Goal: Information Seeking & Learning: Learn about a topic

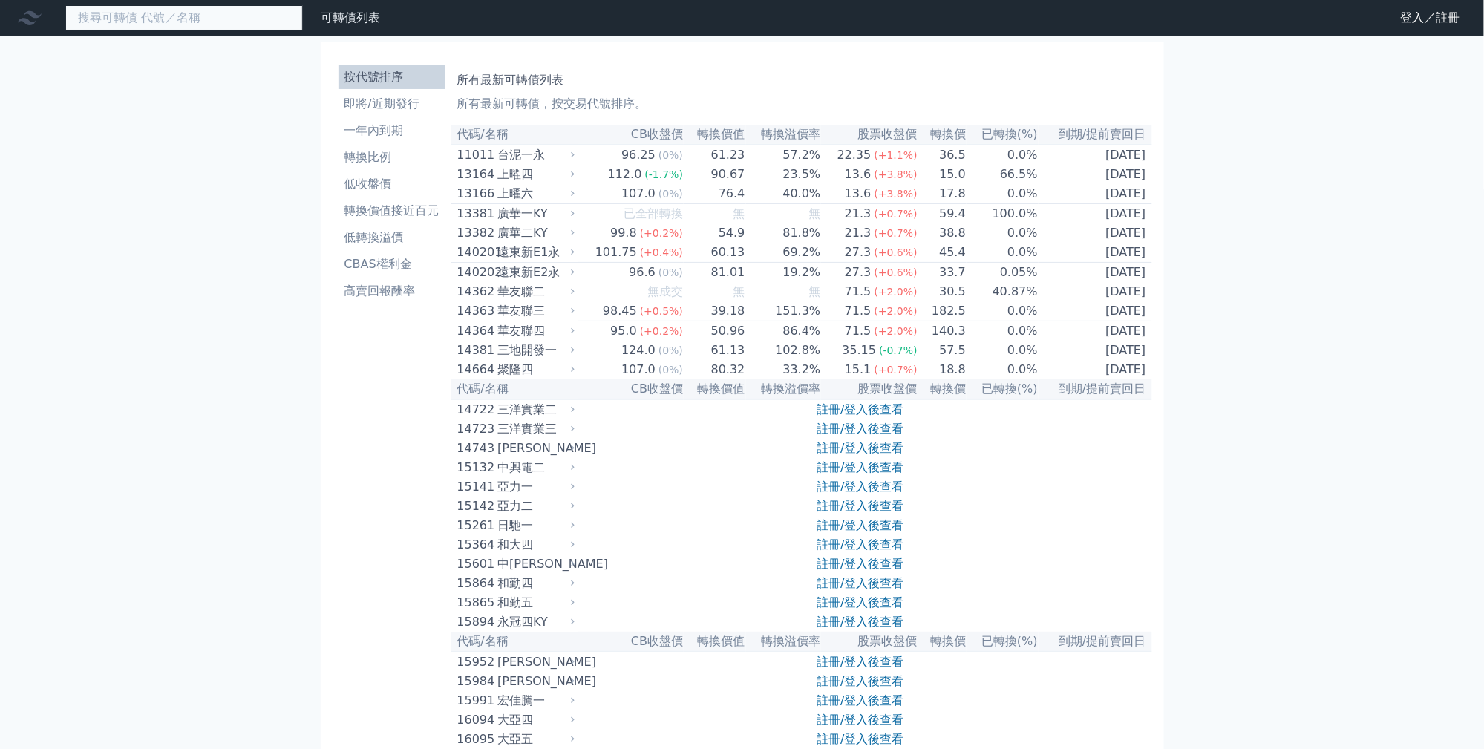
click at [303, 16] on input at bounding box center [184, 17] width 238 height 25
click at [223, 30] on input "23836" at bounding box center [184, 17] width 238 height 25
click at [196, 23] on input "23836" at bounding box center [184, 17] width 238 height 25
type input "2"
type input "23"
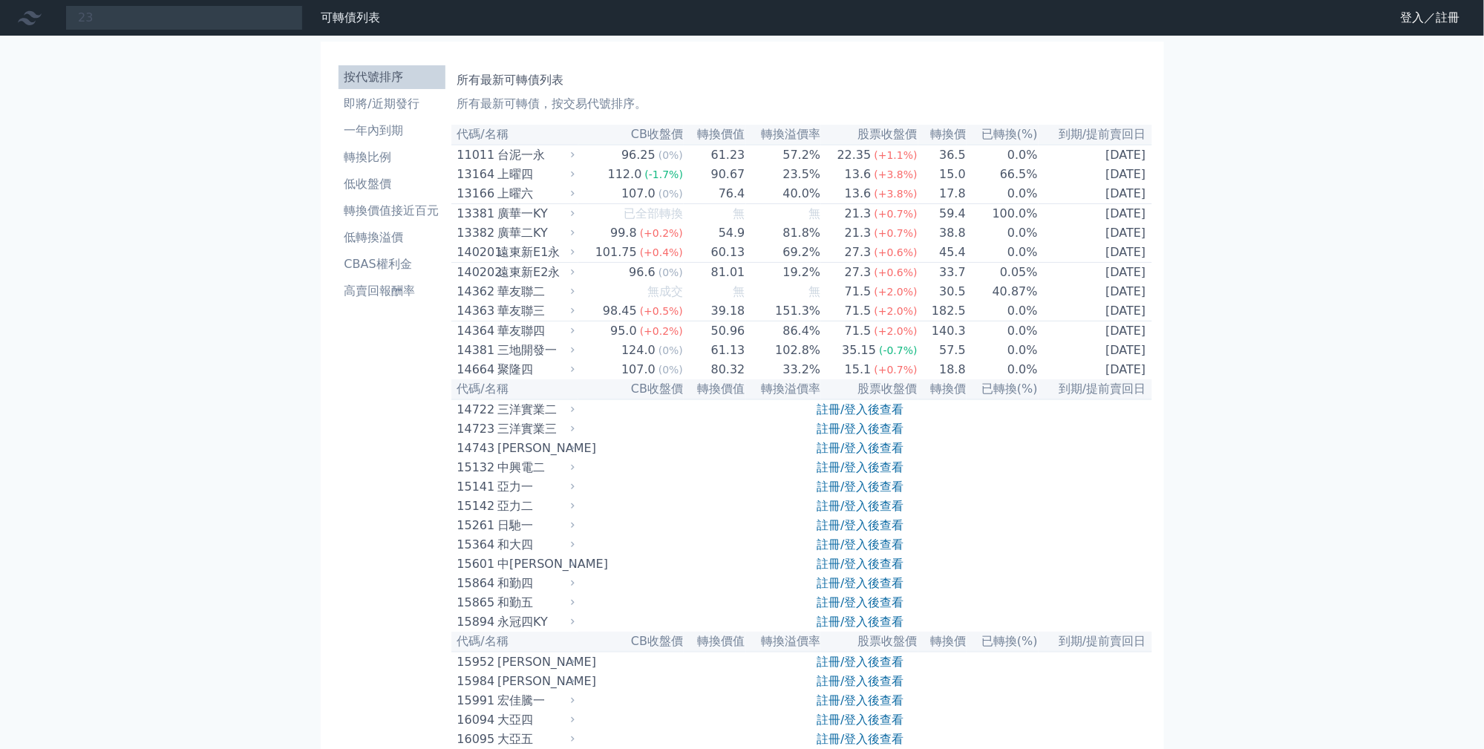
click at [1389, 27] on link "登入／註冊" at bounding box center [1430, 18] width 83 height 24
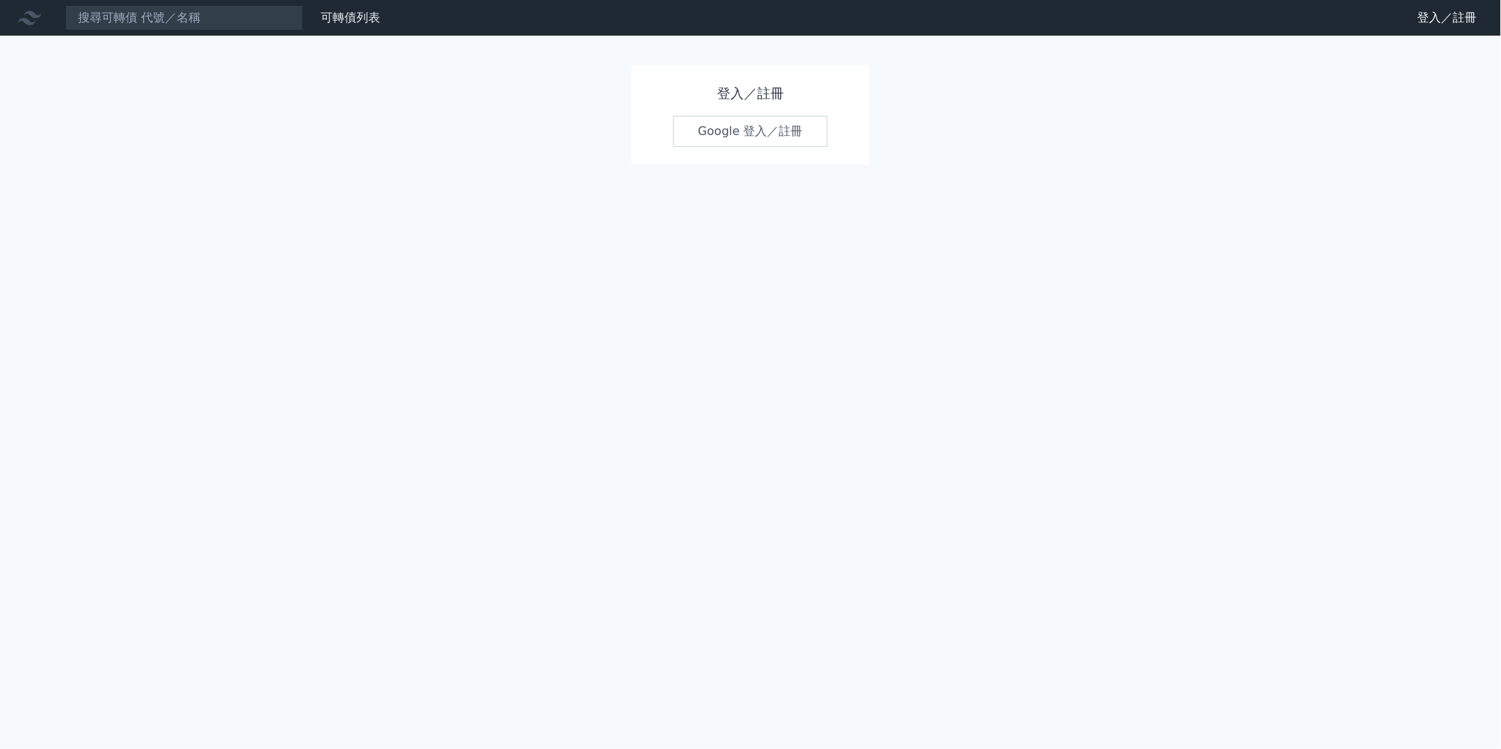
click at [770, 147] on link "Google 登入／註冊" at bounding box center [750, 131] width 154 height 31
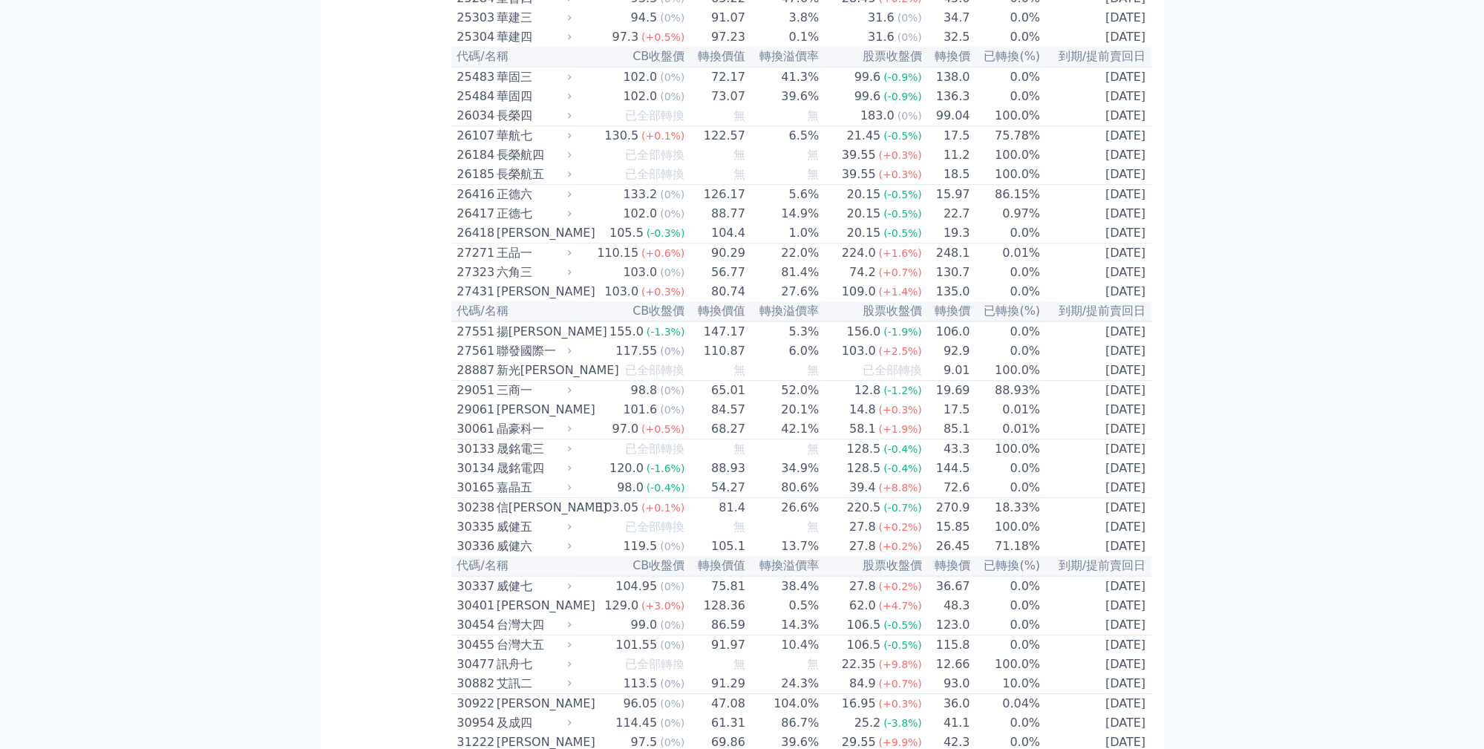
scroll to position [1559, 0]
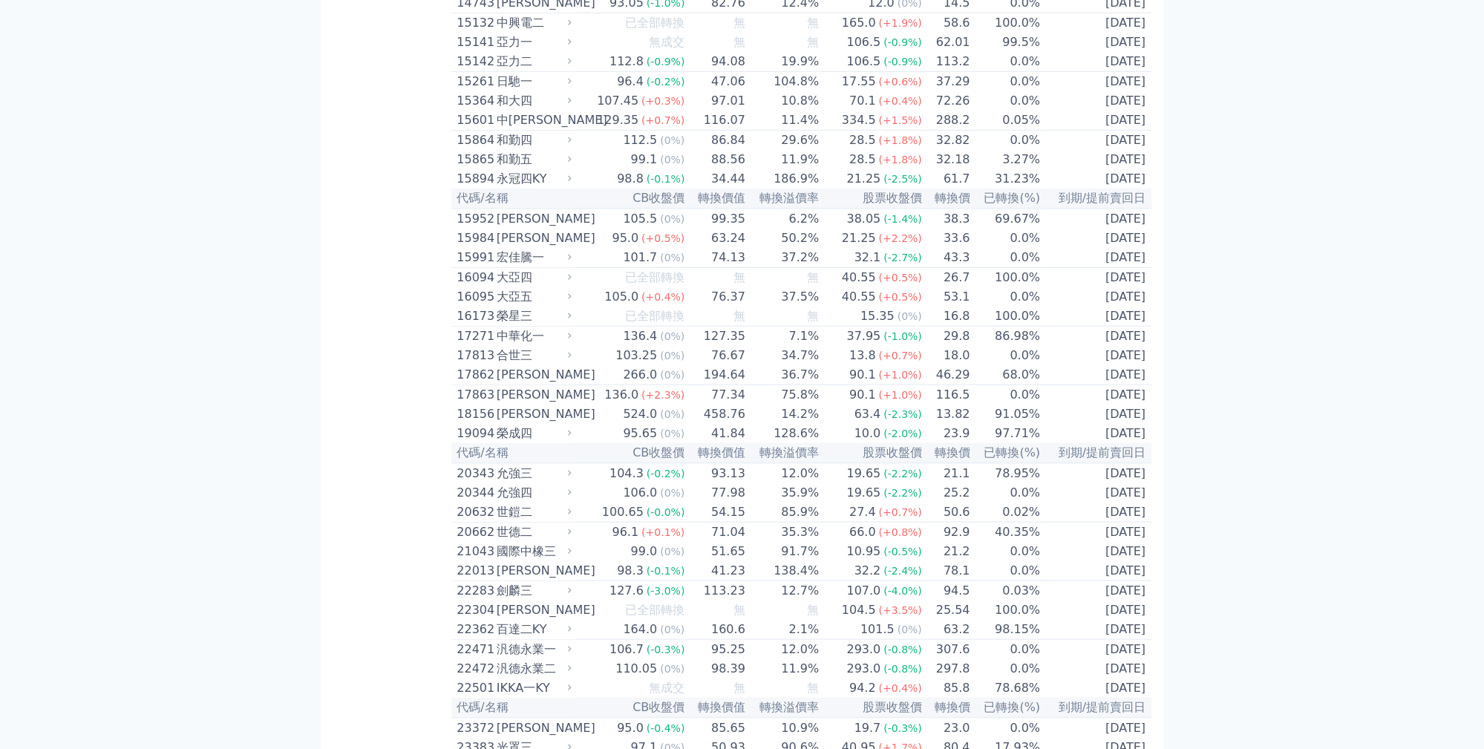
scroll to position [0, 0]
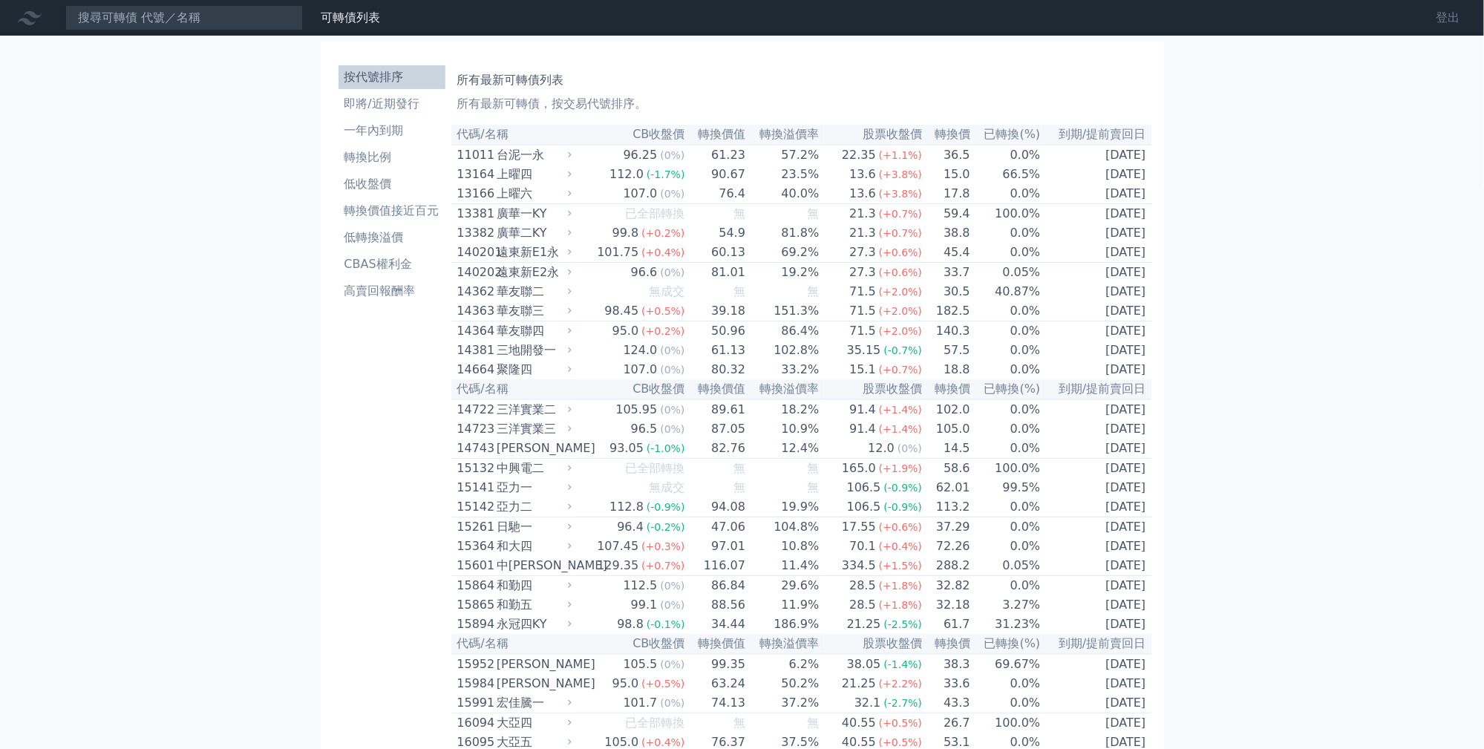
click at [1435, 27] on link "登出" at bounding box center [1449, 18] width 48 height 24
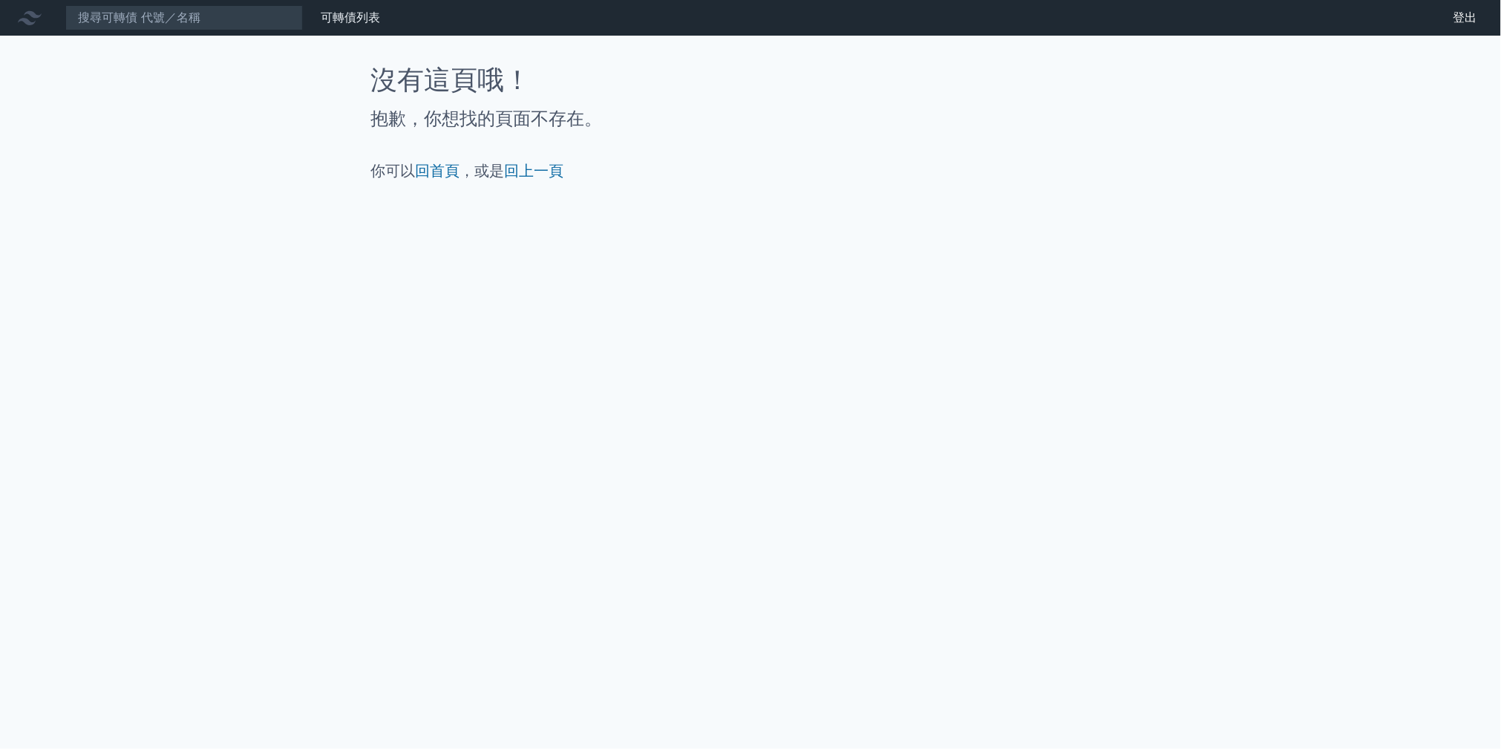
click at [29, 24] on icon at bounding box center [30, 18] width 24 height 14
click at [574, 95] on h1 "沒有這頁哦！" at bounding box center [750, 80] width 760 height 30
click at [508, 180] on link "回上一頁" at bounding box center [533, 171] width 59 height 18
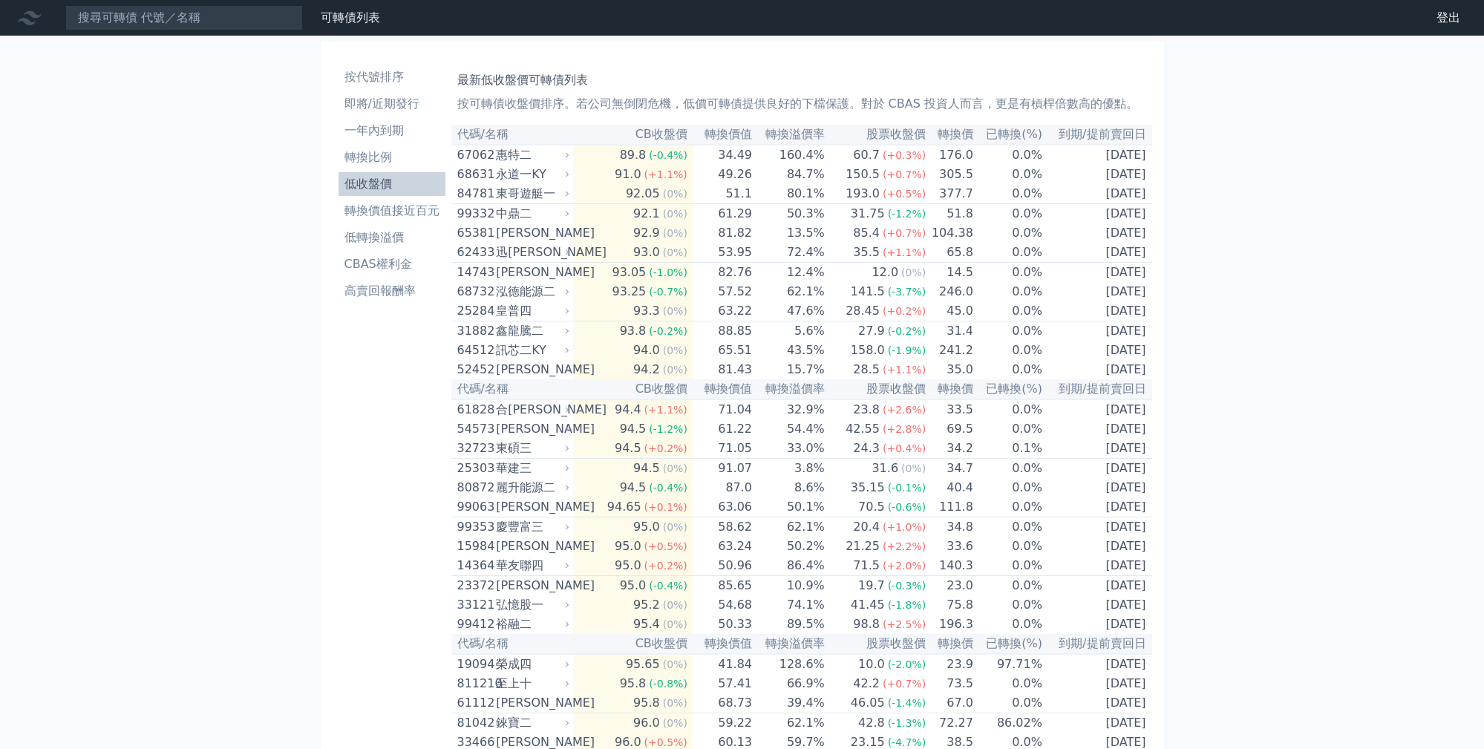
click at [31, 17] on icon at bounding box center [30, 18] width 24 height 24
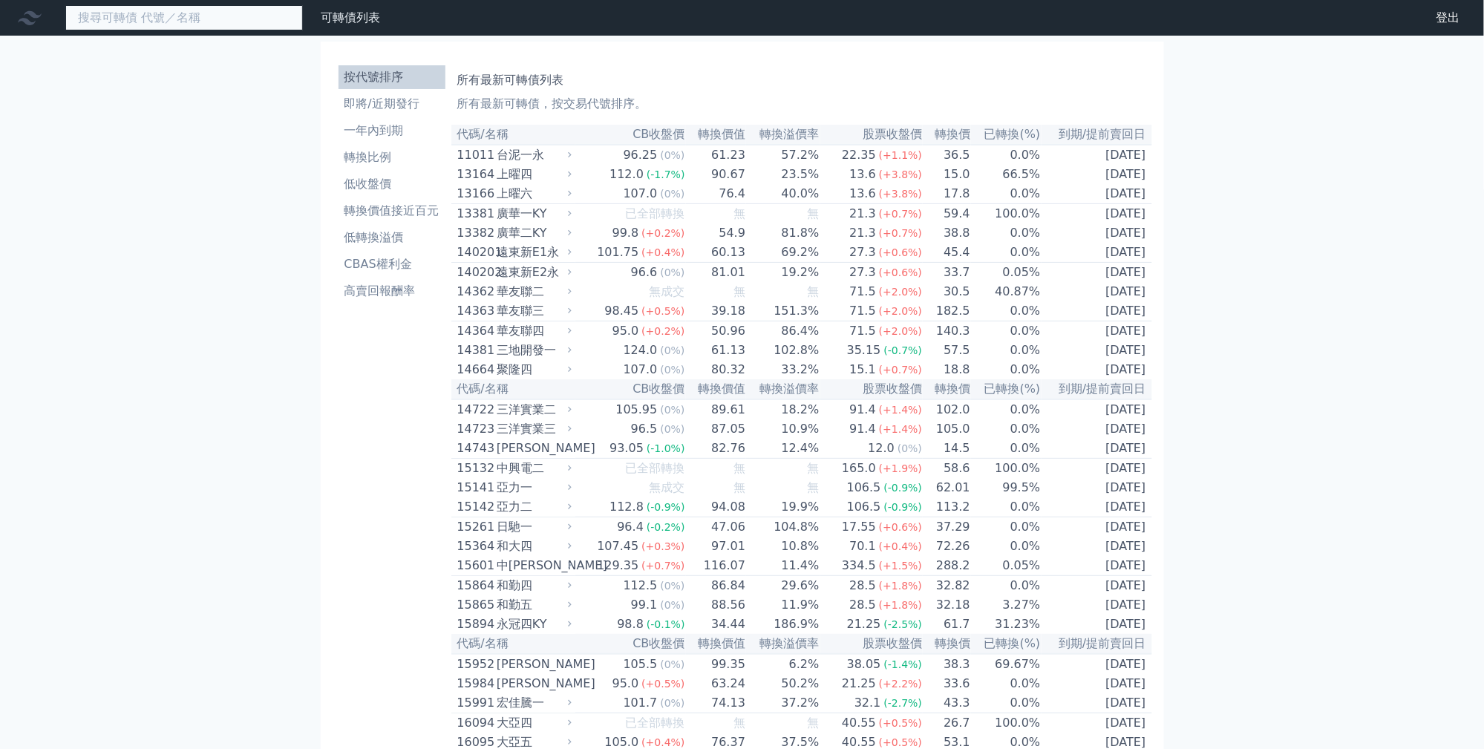
click at [153, 22] on input at bounding box center [184, 17] width 238 height 25
type input "23"
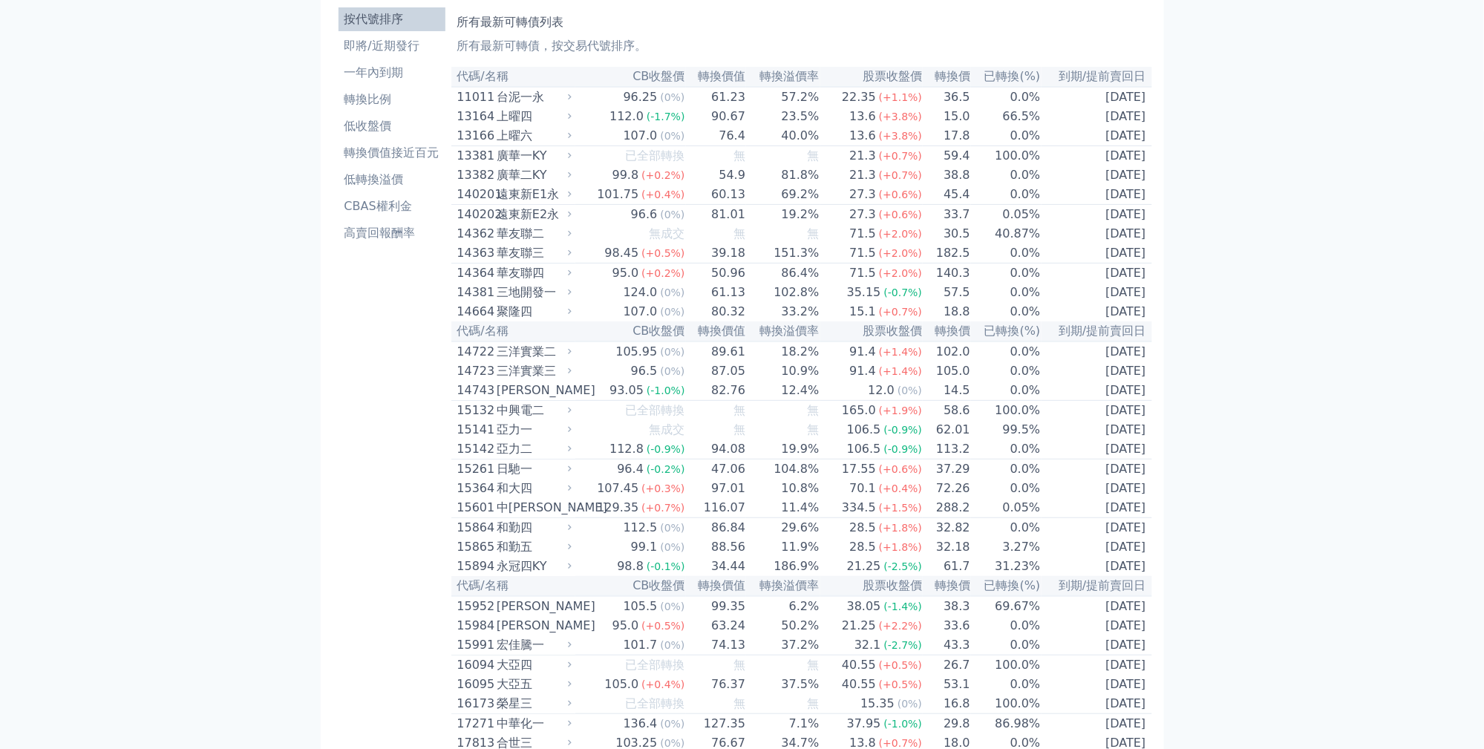
scroll to position [111, 0]
